Goal: Task Accomplishment & Management: Use online tool/utility

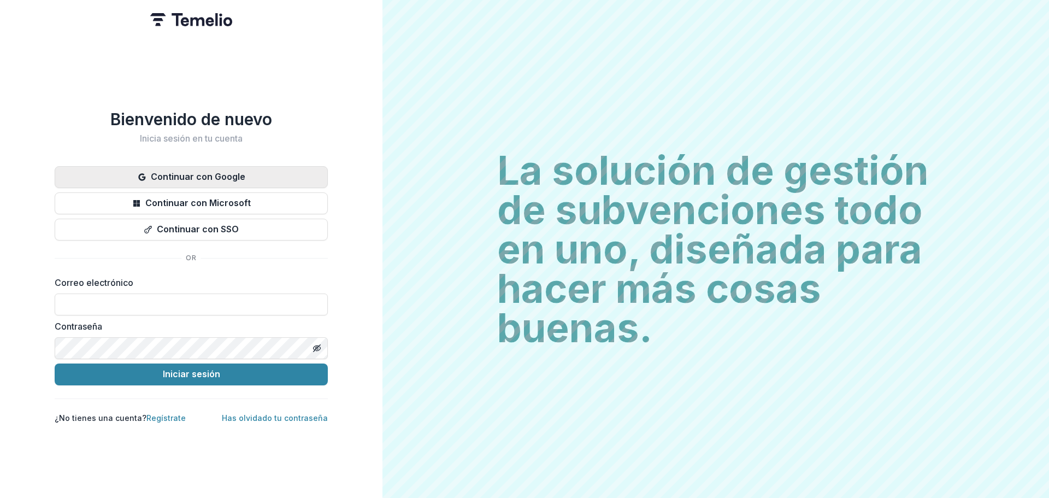
click at [204, 172] on font "Continuar con Google" at bounding box center [198, 177] width 94 height 11
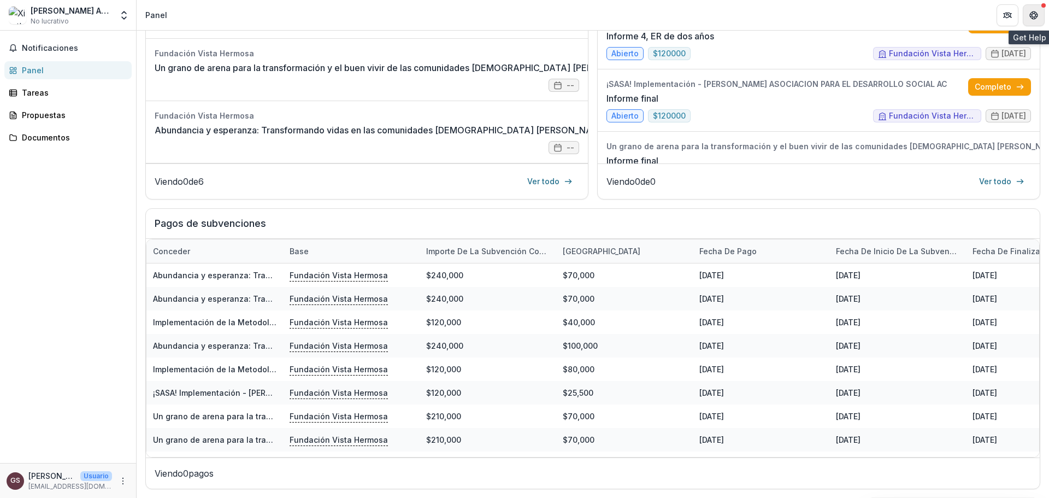
click at [1037, 20] on button "Obtener ayuda" at bounding box center [1034, 15] width 22 height 22
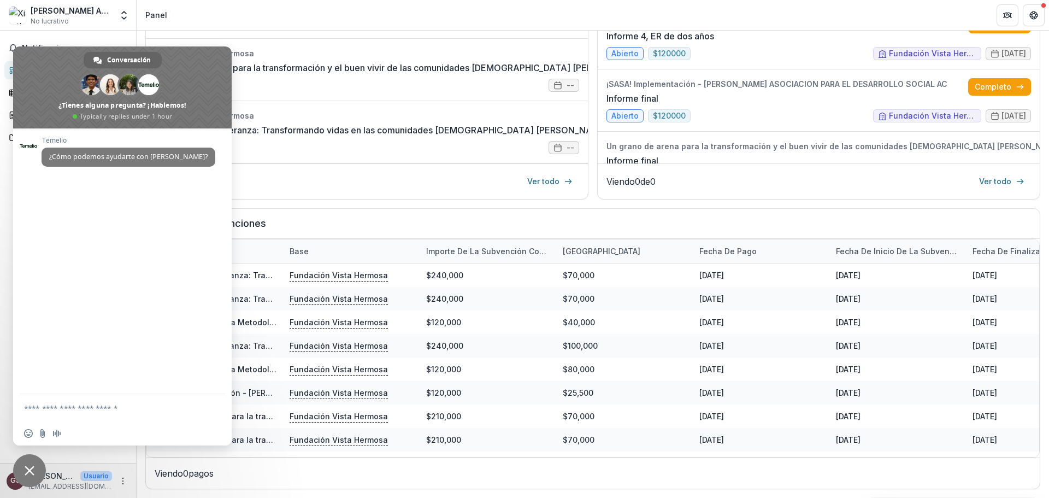
click at [31, 474] on span "Cerrar el chat" at bounding box center [30, 470] width 10 height 10
